Goal: Find contact information: Find contact information

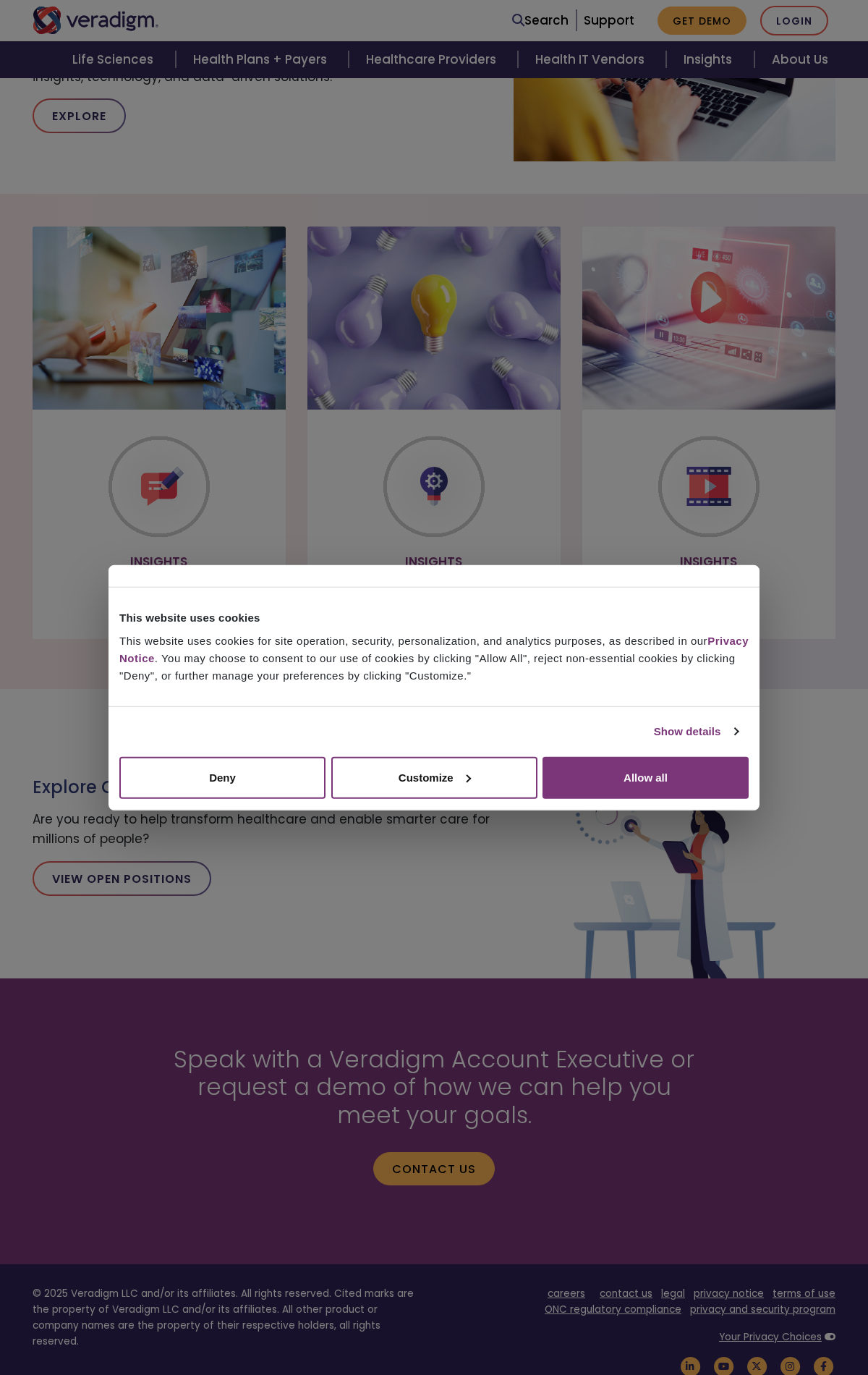
scroll to position [959, 0]
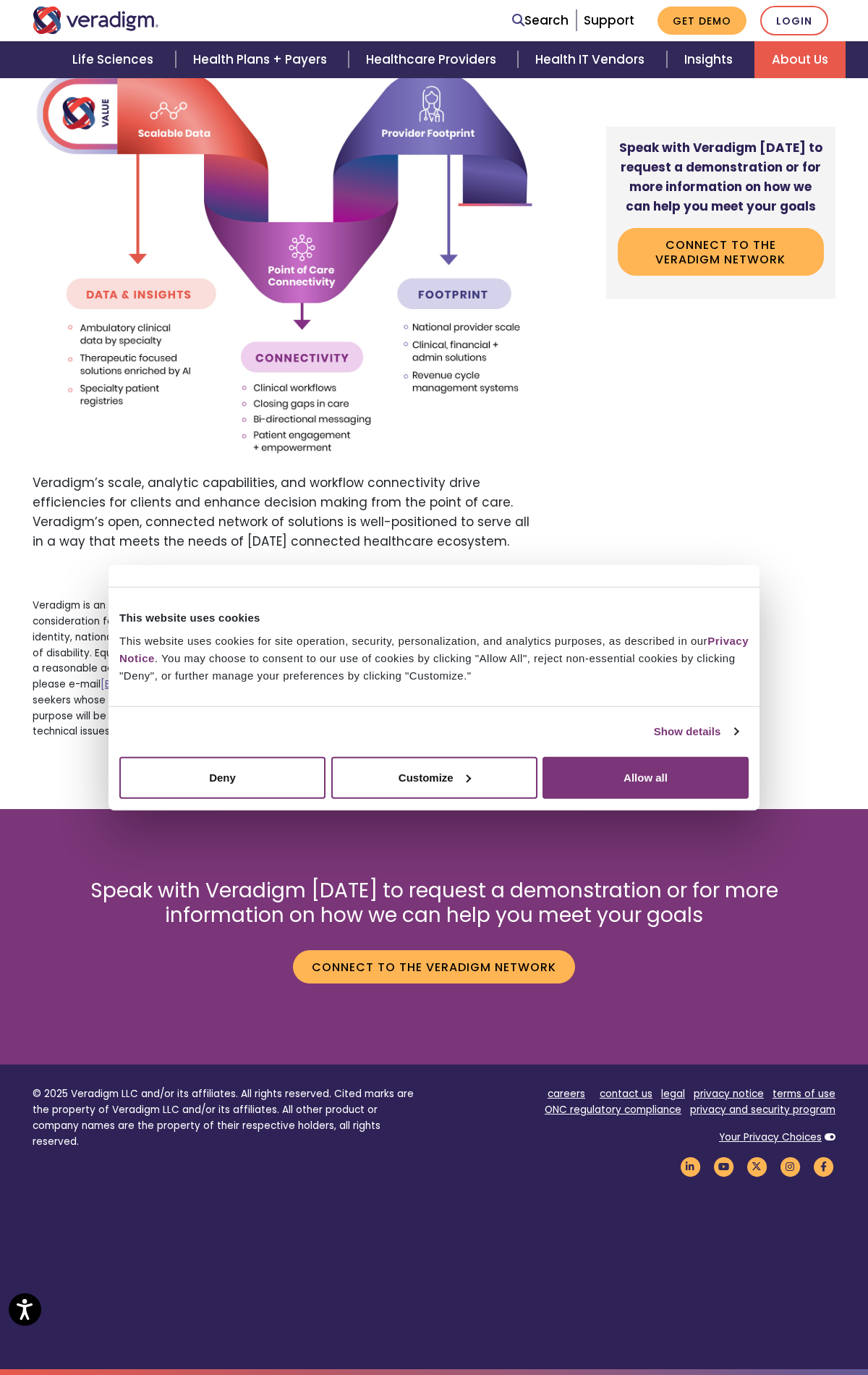
scroll to position [1746, 0]
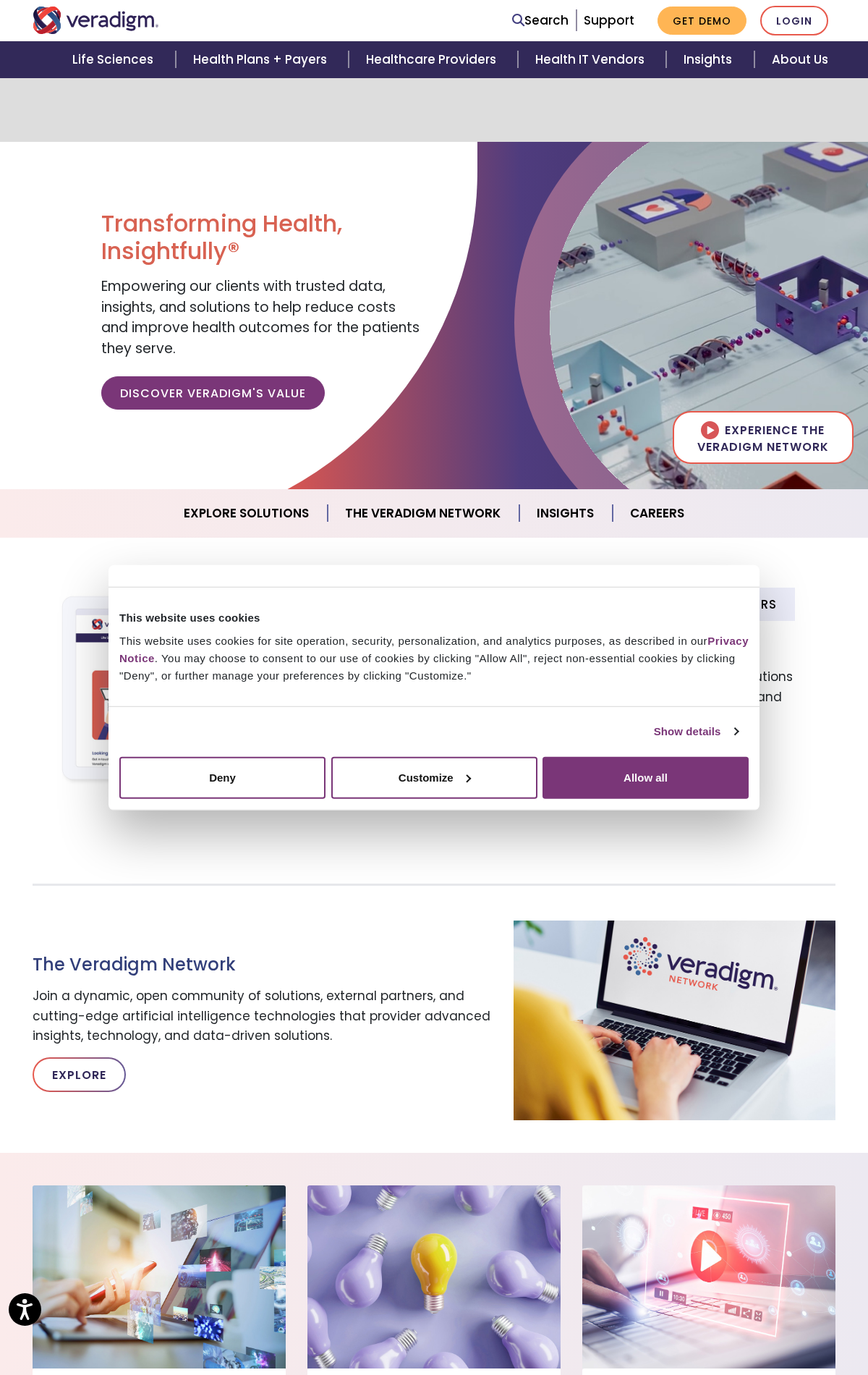
scroll to position [1159, 0]
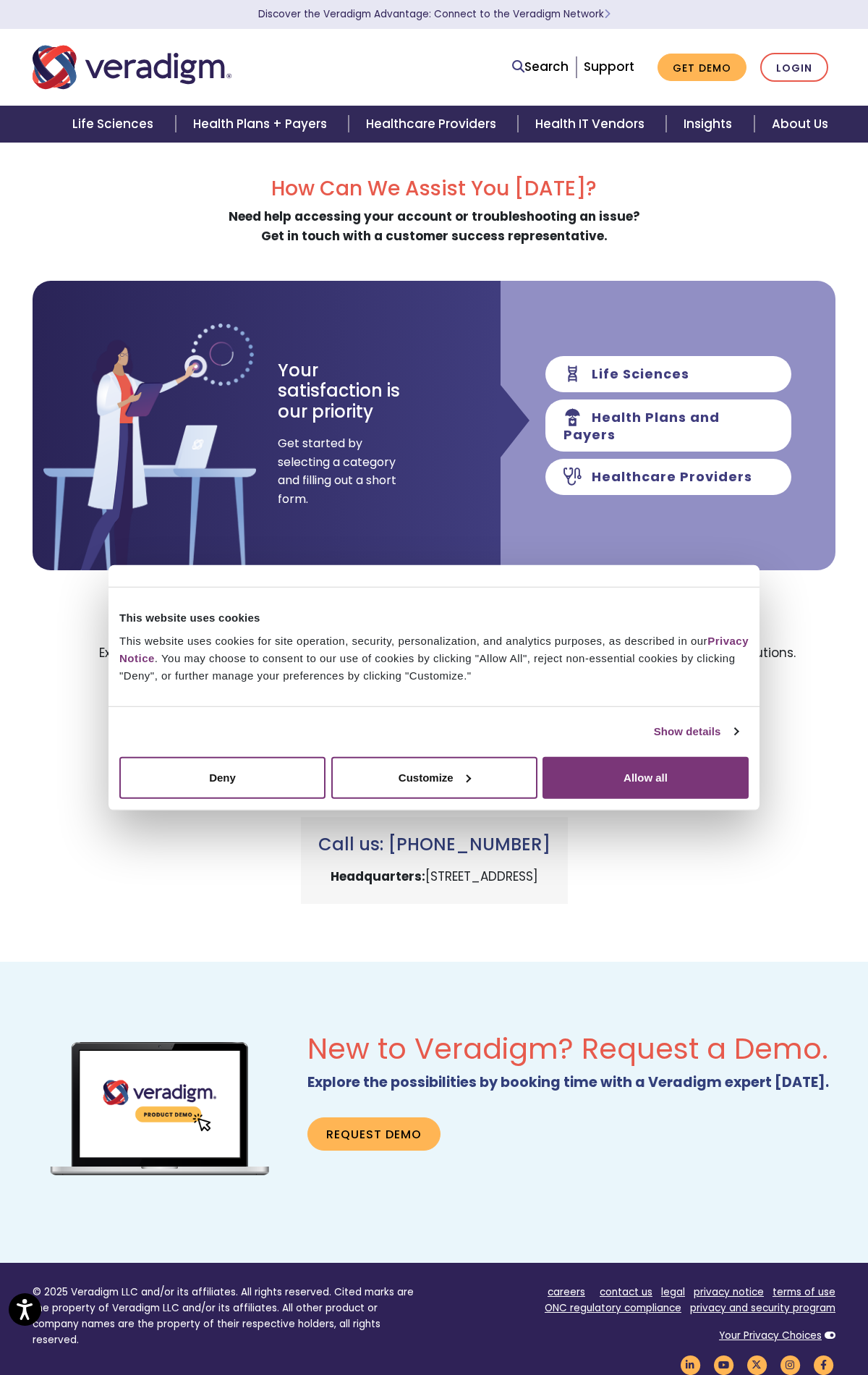
scroll to position [198, 0]
